Goal: Task Accomplishment & Management: Manage account settings

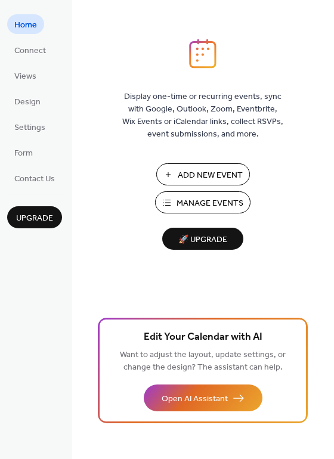
click at [180, 172] on span "Add New Event" at bounding box center [210, 175] width 65 height 13
click at [169, 205] on button "Manage Events" at bounding box center [202, 203] width 95 height 22
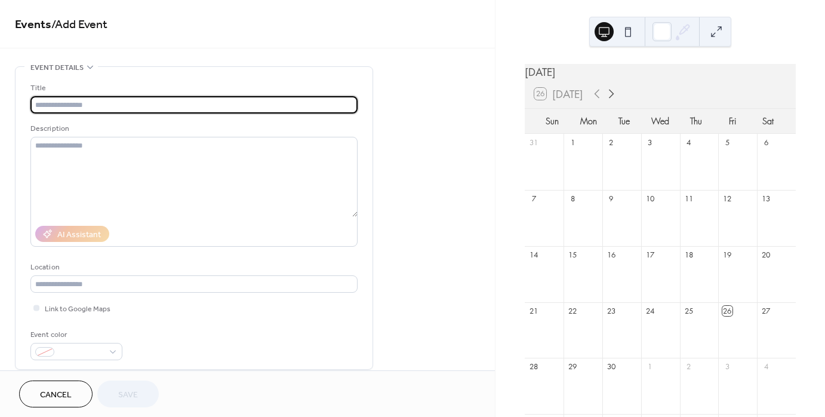
click at [609, 99] on icon at bounding box center [611, 94] width 14 height 14
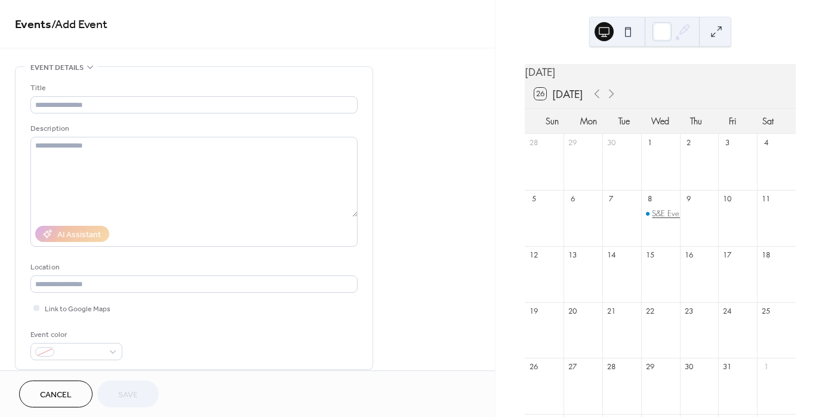
click at [661, 216] on div "S&E Event at [GEOGRAPHIC_DATA]" at bounding box center [711, 213] width 119 height 11
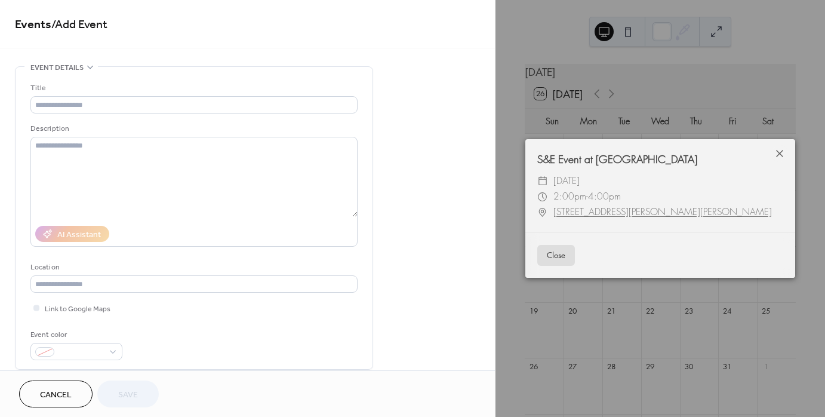
click at [597, 203] on span "2:00pm - 4:00pm" at bounding box center [586, 197] width 67 height 16
click at [647, 160] on div "S&E Event at [GEOGRAPHIC_DATA]" at bounding box center [660, 159] width 270 height 16
click at [557, 254] on button "Close" at bounding box center [556, 255] width 38 height 21
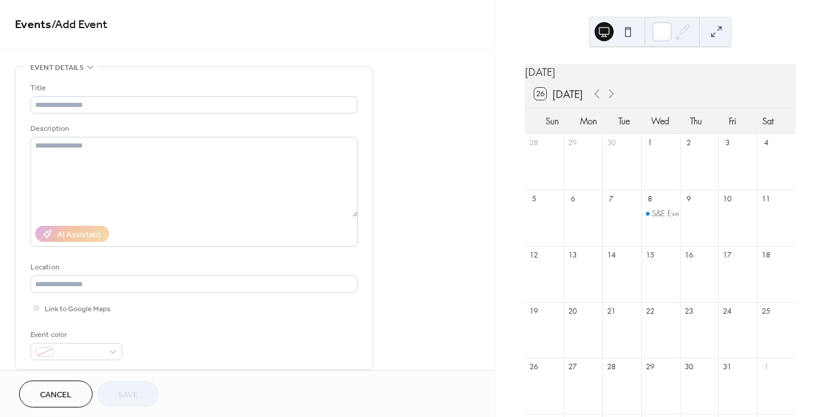
click at [654, 236] on div "S&E Event at [GEOGRAPHIC_DATA]" at bounding box center [660, 224] width 39 height 33
click at [663, 218] on div "S&E Event at [GEOGRAPHIC_DATA]" at bounding box center [711, 213] width 119 height 11
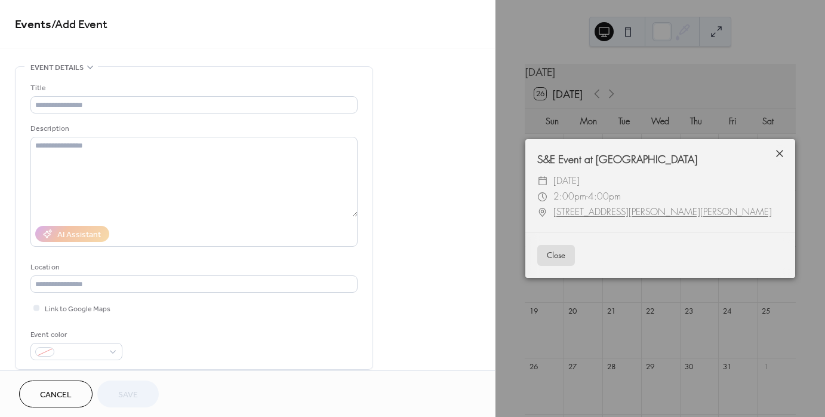
click at [779, 154] on icon at bounding box center [779, 153] width 7 height 7
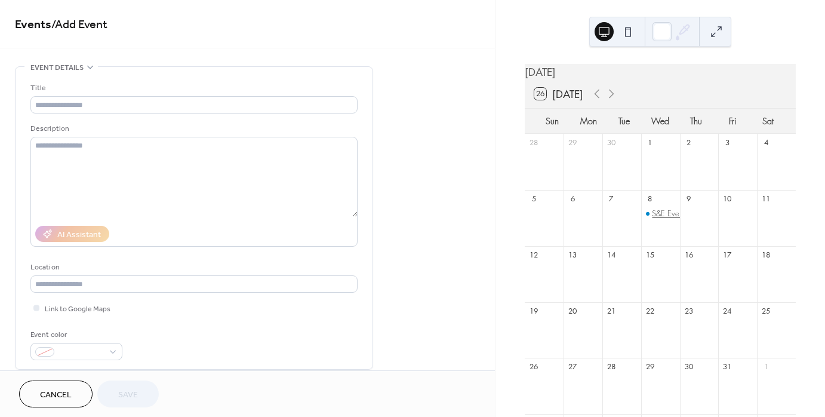
click at [658, 218] on div "S&E Event at [GEOGRAPHIC_DATA]" at bounding box center [711, 213] width 119 height 11
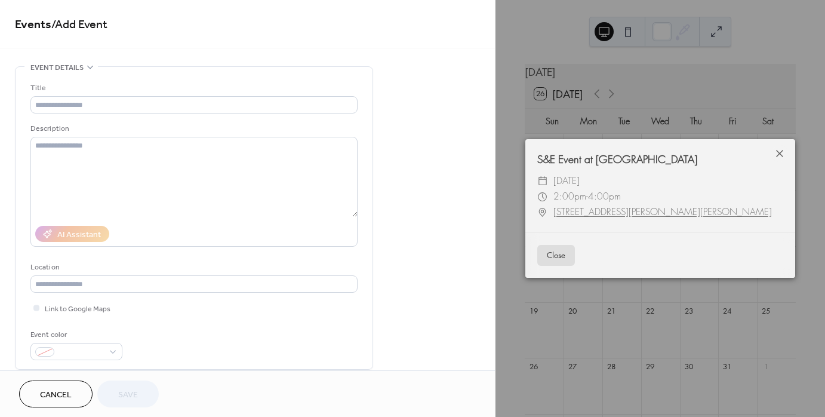
click at [612, 206] on link "[STREET_ADDRESS][PERSON_NAME][PERSON_NAME]" at bounding box center [662, 212] width 218 height 16
click at [563, 196] on span "2:00pm" at bounding box center [569, 196] width 33 height 12
click at [777, 153] on icon at bounding box center [779, 153] width 14 height 14
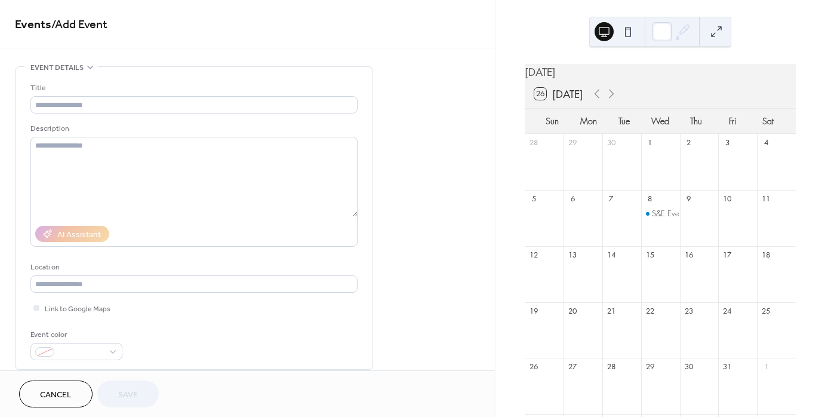
click at [625, 29] on button at bounding box center [627, 31] width 19 height 19
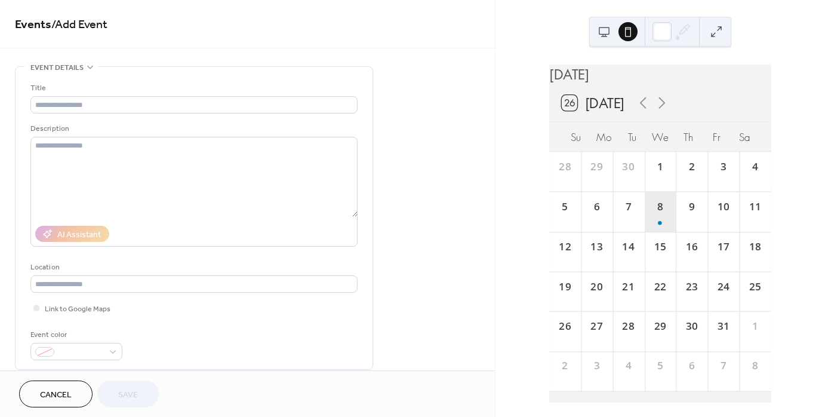
click at [652, 222] on div "8" at bounding box center [660, 212] width 32 height 40
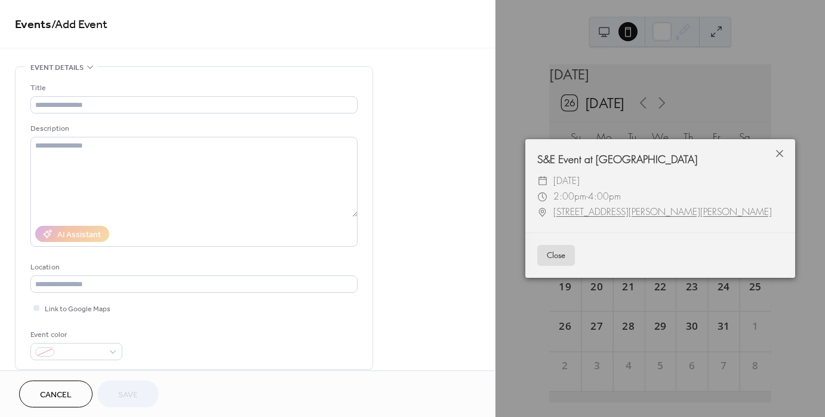
click at [564, 258] on button "Close" at bounding box center [556, 255] width 38 height 21
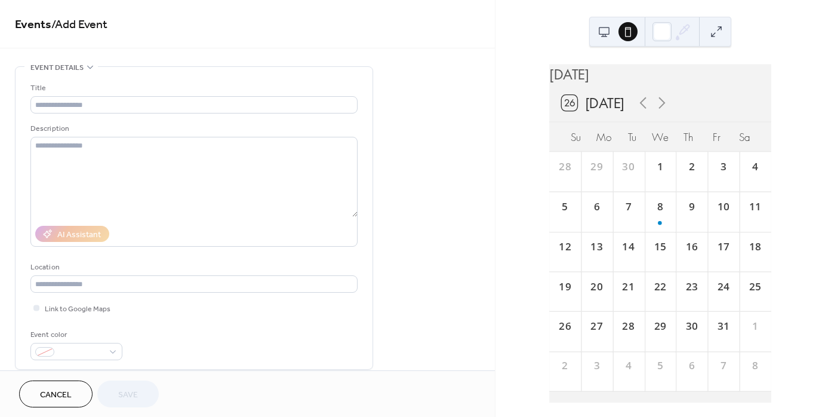
click at [606, 32] on button at bounding box center [603, 31] width 19 height 19
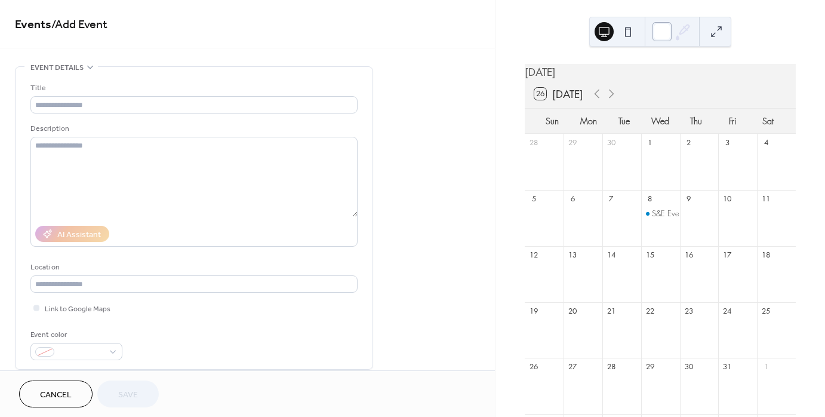
click at [664, 30] on div at bounding box center [661, 31] width 19 height 19
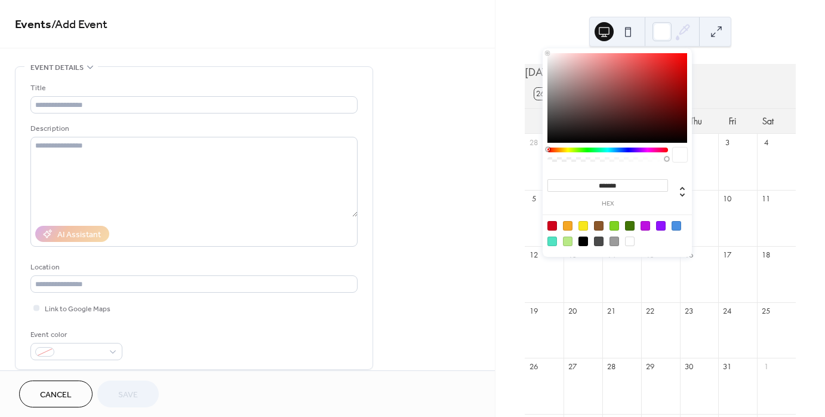
click at [681, 30] on icon at bounding box center [685, 30] width 10 height 10
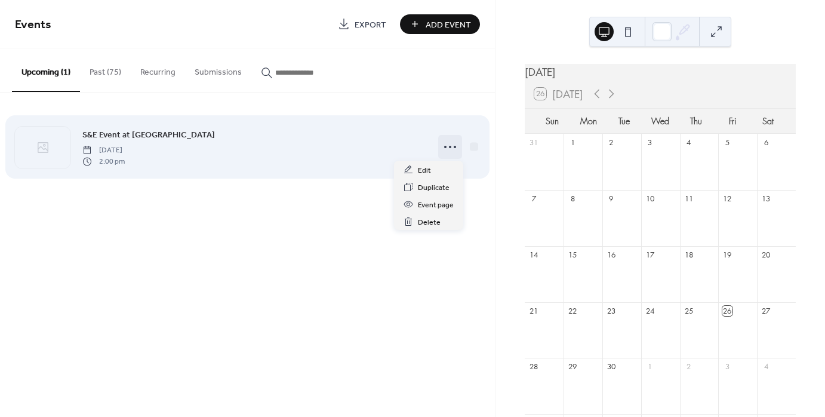
click at [449, 149] on icon at bounding box center [449, 146] width 19 height 19
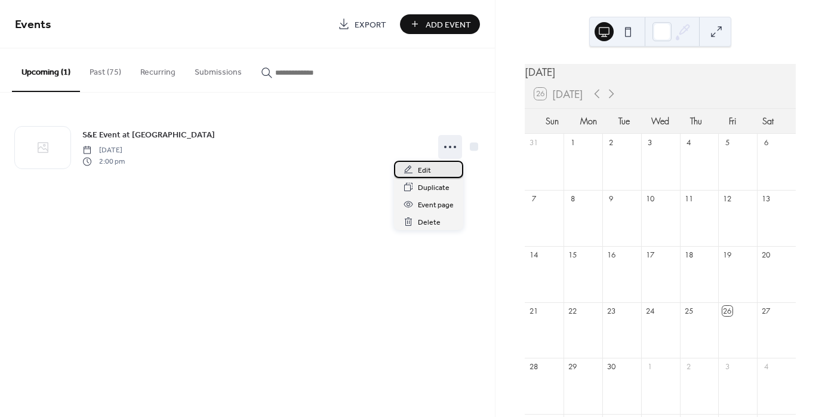
click at [418, 169] on span "Edit" at bounding box center [424, 170] width 13 height 13
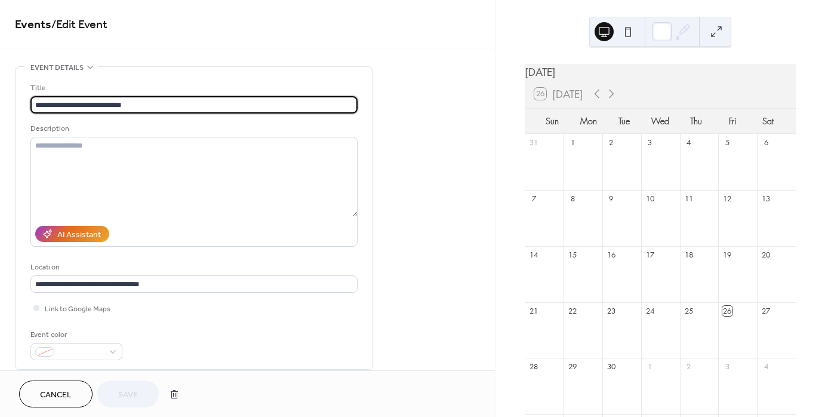
drag, startPoint x: 76, startPoint y: 104, endPoint x: 8, endPoint y: 99, distance: 68.2
click at [123, 104] on input "**********" at bounding box center [193, 104] width 327 height 17
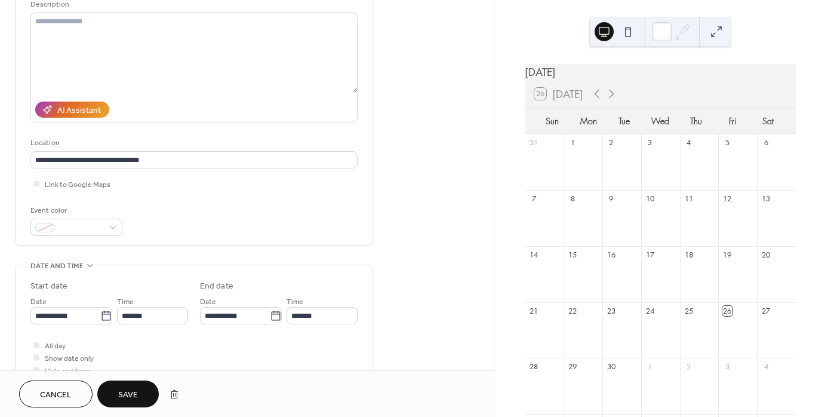
scroll to position [229, 0]
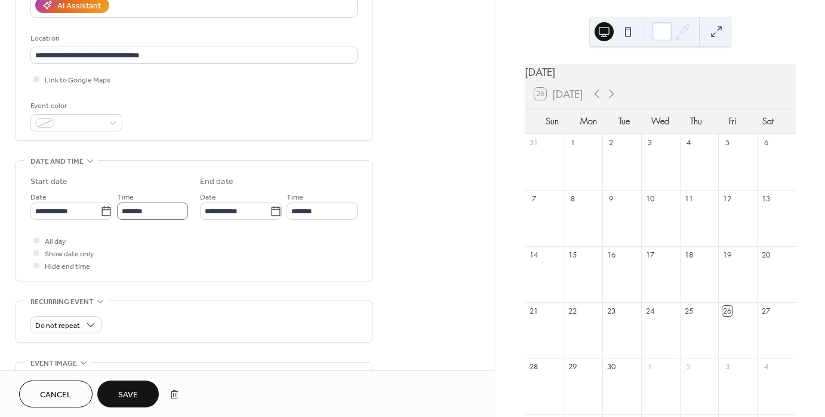
type input "**********"
click at [137, 214] on input "*******" at bounding box center [152, 210] width 71 height 17
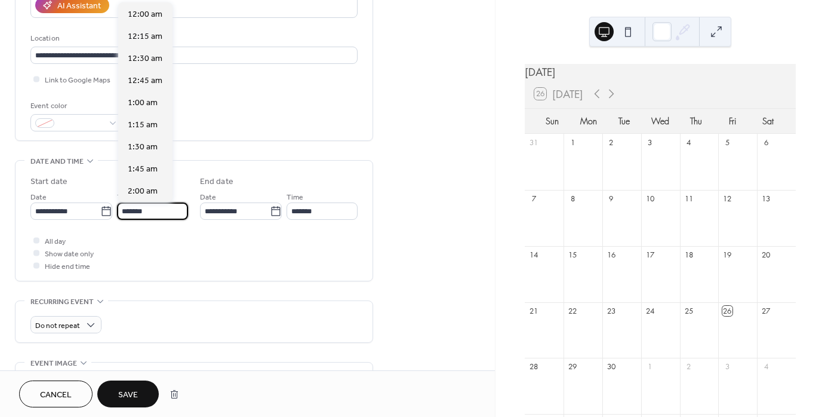
scroll to position [1236, 0]
click at [146, 195] on span "4:00 pm" at bounding box center [143, 191] width 30 height 13
type input "*******"
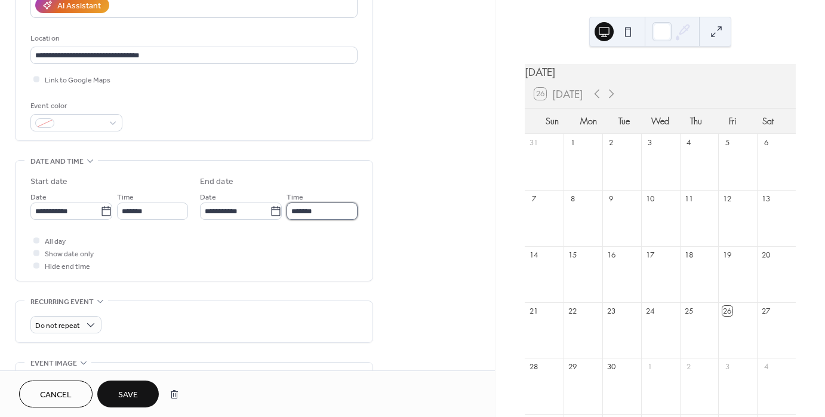
click at [310, 210] on input "*******" at bounding box center [321, 210] width 71 height 17
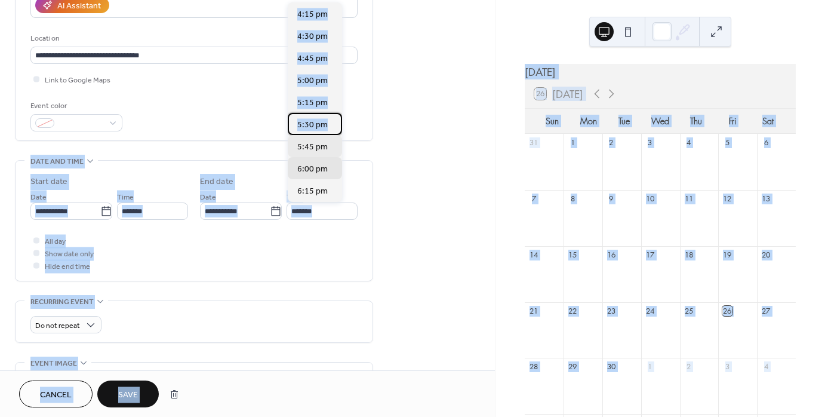
drag, startPoint x: 340, startPoint y: 115, endPoint x: 335, endPoint y: 146, distance: 30.8
click at [341, 140] on div "4:15 pm 4:30 pm 4:45 pm 5:00 pm 5:15 pm 5:30 pm 5:45 pm 6:00 pm 6:15 pm 6:30 pm…" at bounding box center [315, 101] width 54 height 199
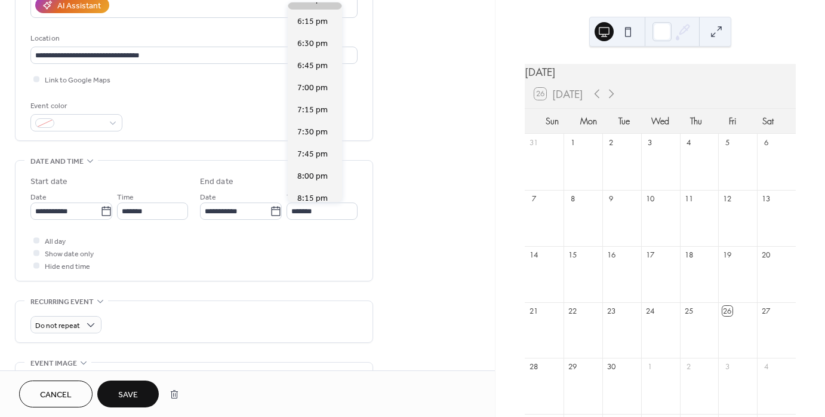
scroll to position [174, 0]
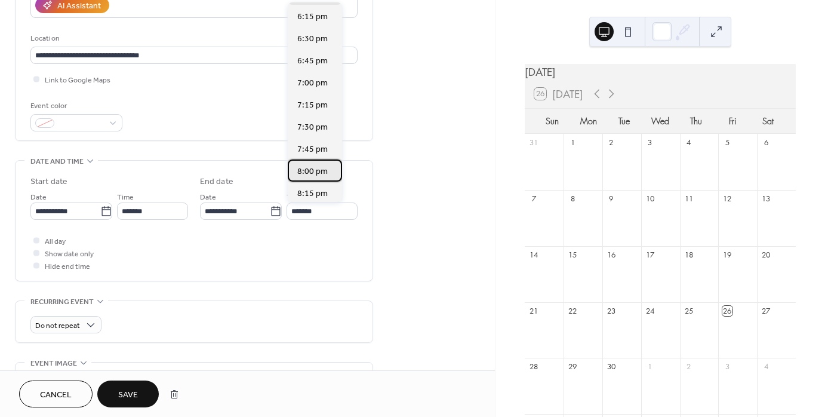
click at [323, 172] on span "8:00 pm" at bounding box center [312, 171] width 30 height 13
type input "*******"
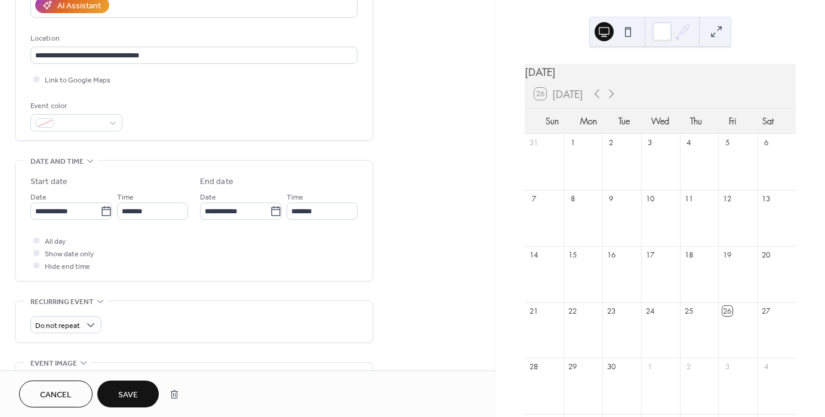
click at [129, 395] on span "Save" at bounding box center [128, 394] width 20 height 13
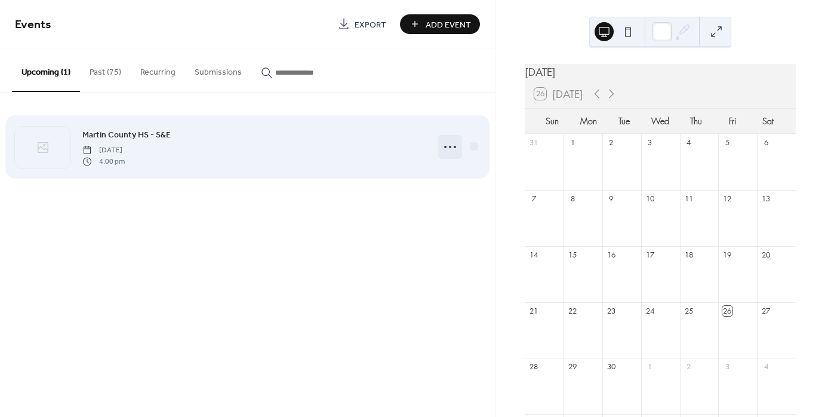
click at [449, 147] on icon at bounding box center [449, 146] width 19 height 19
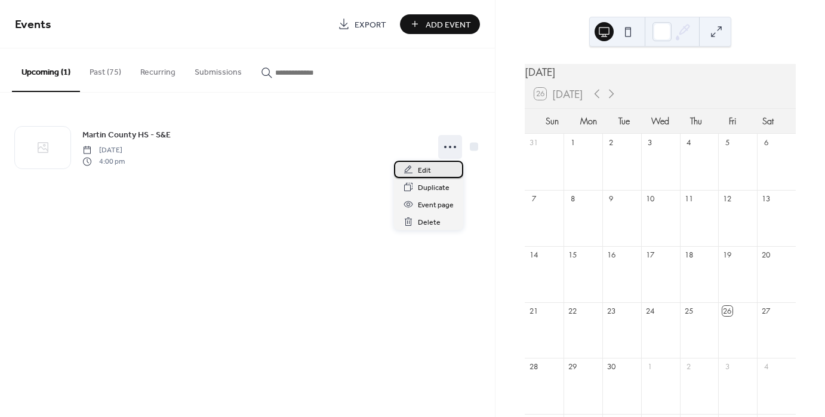
click at [426, 168] on span "Edit" at bounding box center [424, 170] width 13 height 13
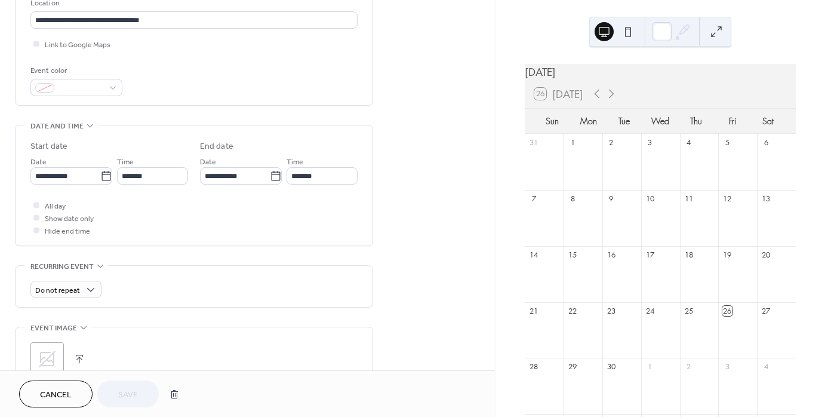
scroll to position [425, 0]
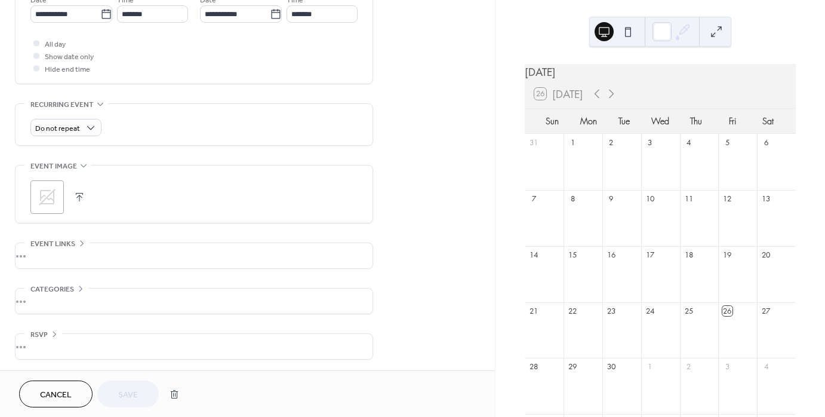
click at [125, 393] on div "Cancel Save" at bounding box center [102, 393] width 166 height 27
click at [61, 397] on span "Cancel" at bounding box center [56, 394] width 32 height 13
